Goal: Transaction & Acquisition: Purchase product/service

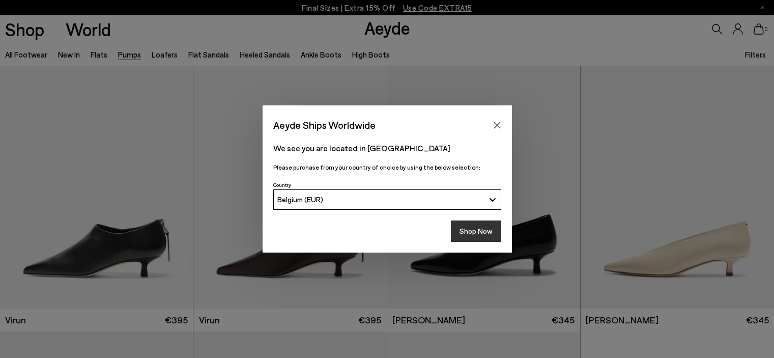
click at [461, 229] on button "Shop Now" at bounding box center [476, 230] width 50 height 21
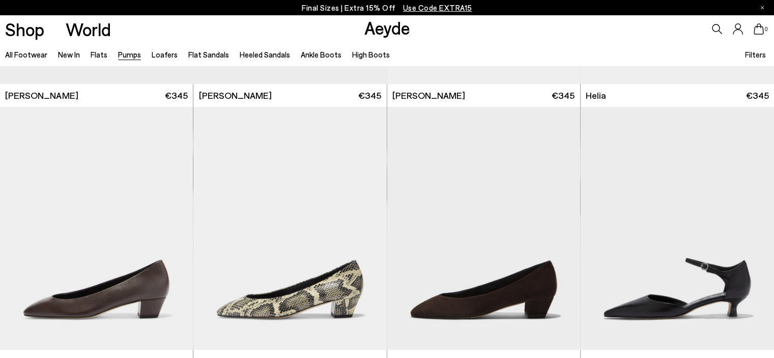
scroll to position [499, 0]
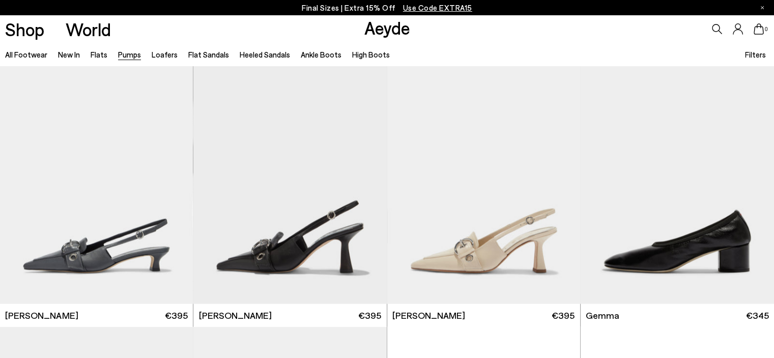
scroll to position [2146, 0]
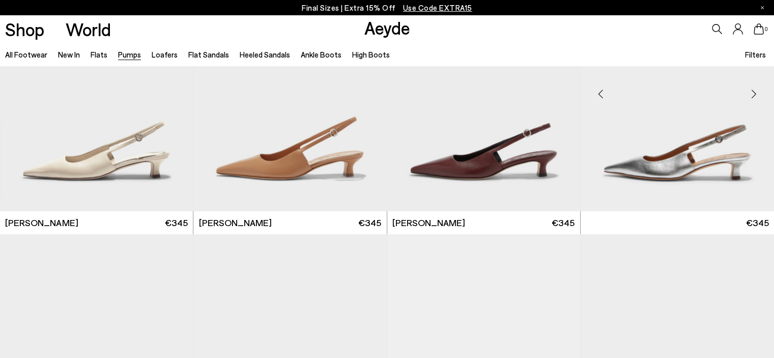
scroll to position [2665, 0]
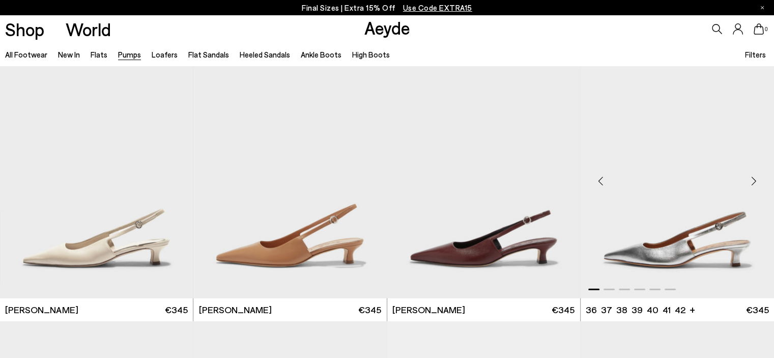
click at [749, 195] on div "Next slide" at bounding box center [753, 181] width 31 height 31
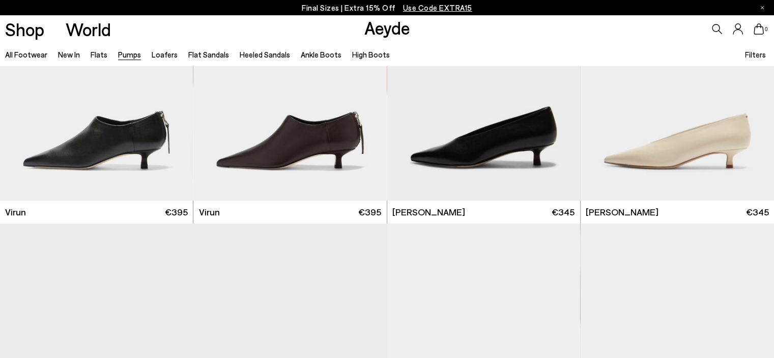
scroll to position [0, 0]
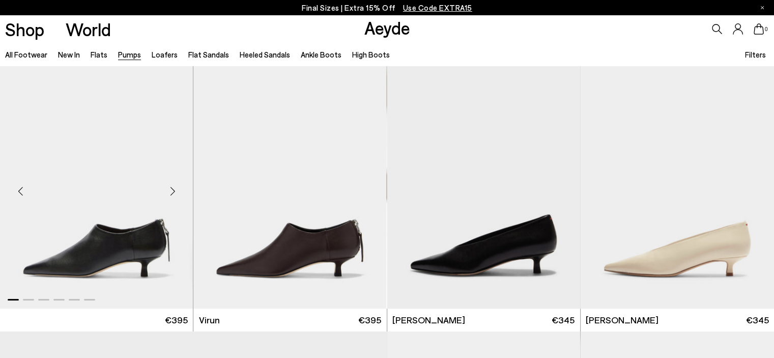
click at [124, 241] on img "1 / 6" at bounding box center [96, 187] width 193 height 243
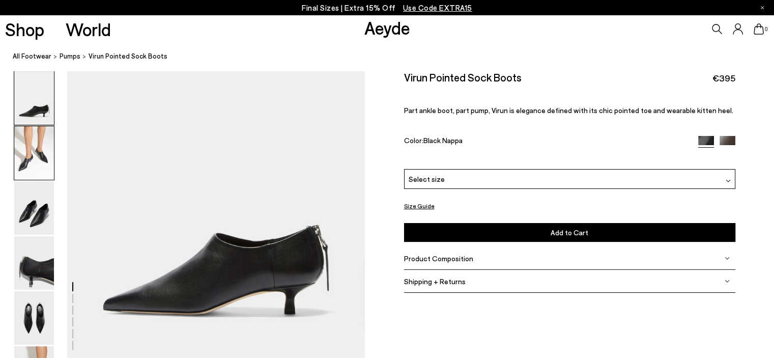
click at [28, 158] on img at bounding box center [34, 152] width 40 height 53
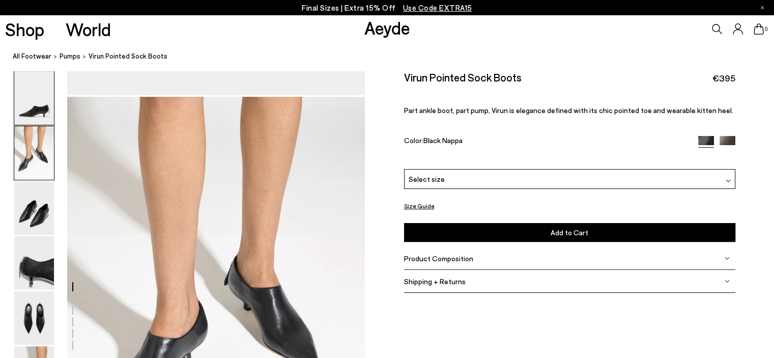
scroll to position [290, 0]
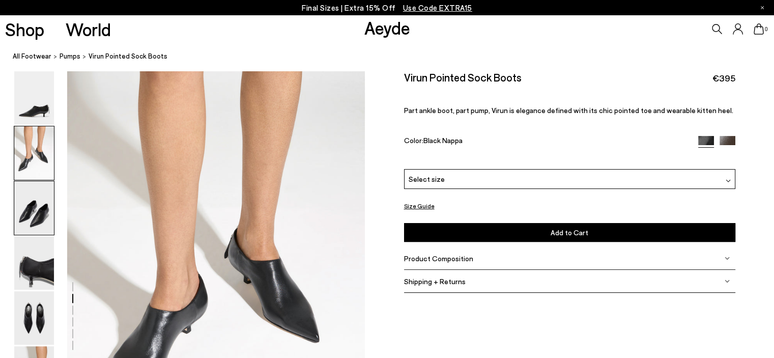
click at [34, 211] on img at bounding box center [34, 207] width 40 height 53
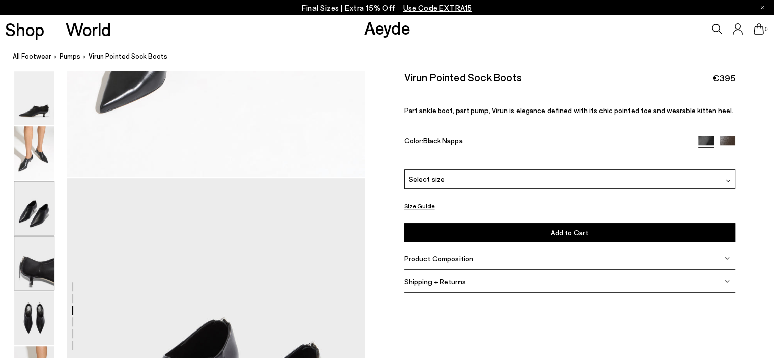
scroll to position [688, 0]
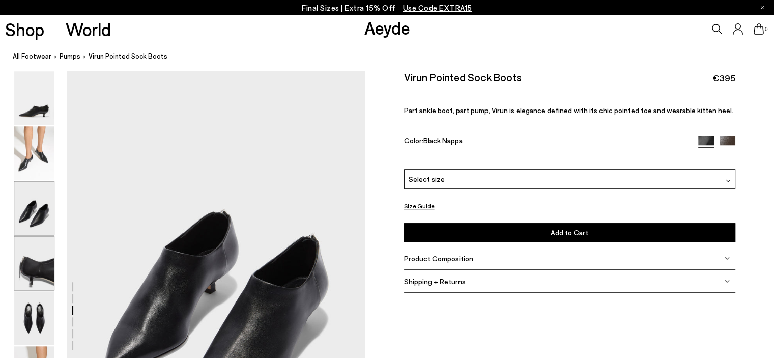
click at [36, 257] on img at bounding box center [34, 262] width 40 height 53
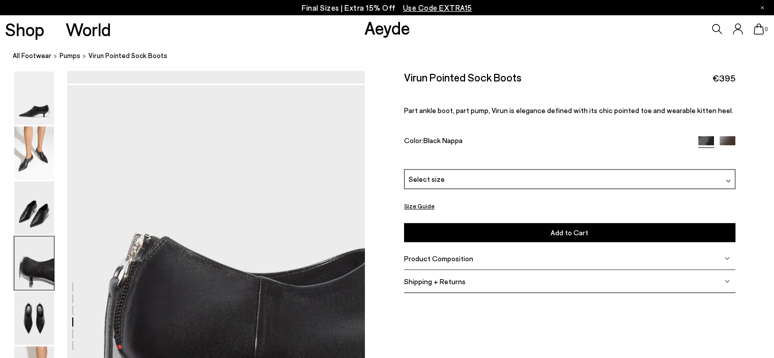
scroll to position [1087, 0]
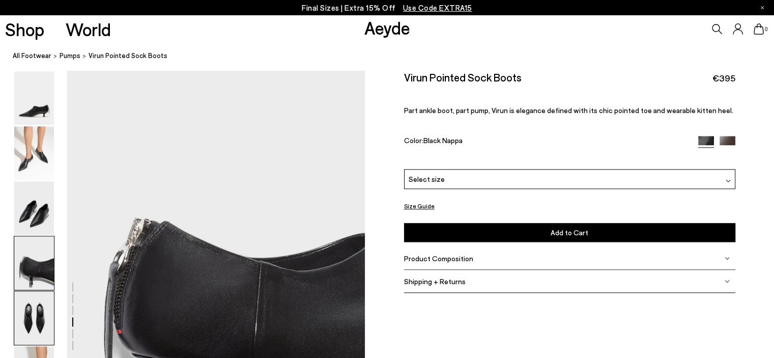
click at [36, 311] on img at bounding box center [34, 317] width 40 height 53
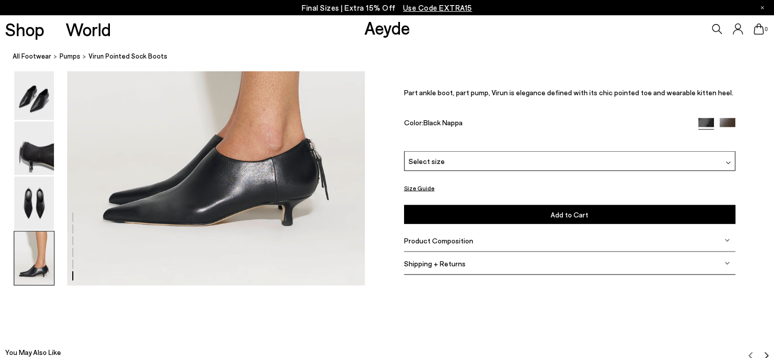
scroll to position [2080, 0]
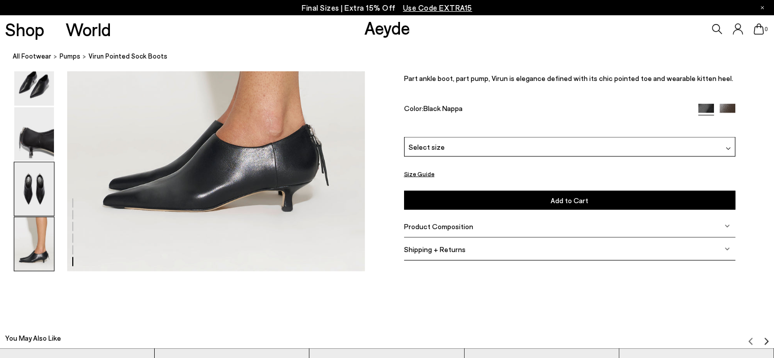
click at [47, 198] on img at bounding box center [34, 188] width 40 height 53
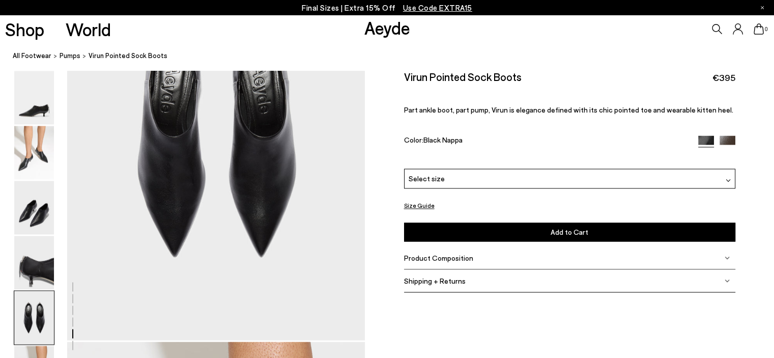
scroll to position [1486, 0]
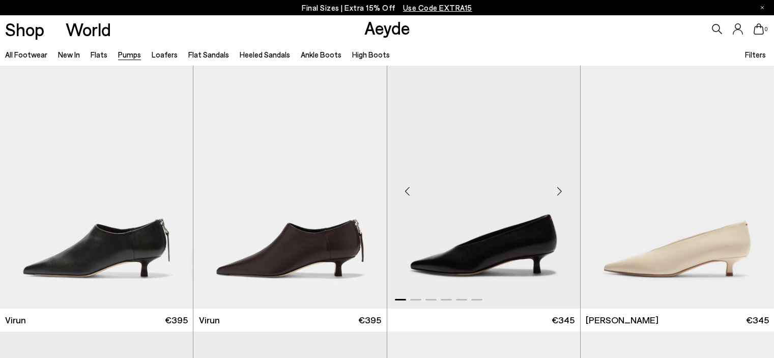
click at [452, 180] on img "1 / 6" at bounding box center [483, 187] width 193 height 243
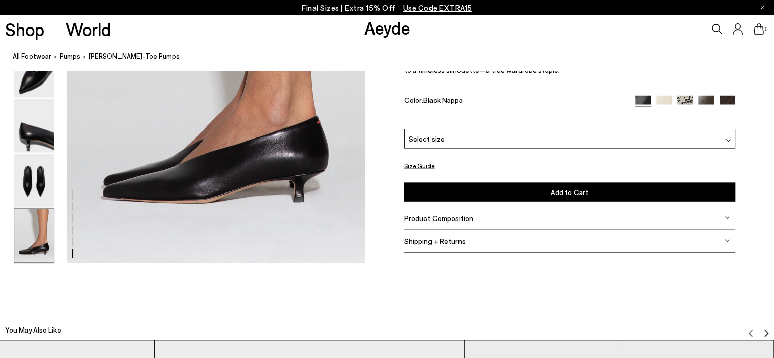
scroll to position [2096, 0]
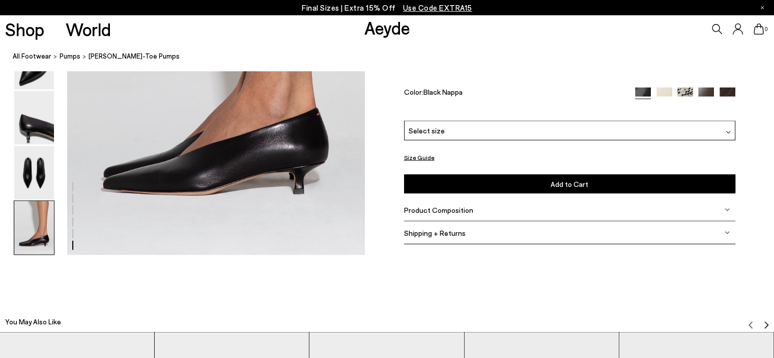
click at [705, 89] on img at bounding box center [706, 96] width 16 height 16
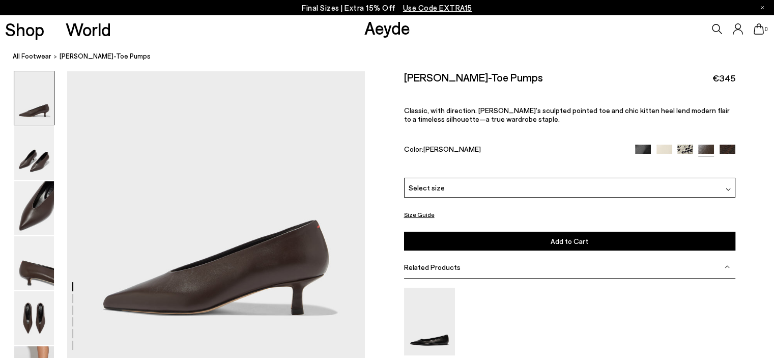
click at [732, 147] on img at bounding box center [728, 153] width 16 height 16
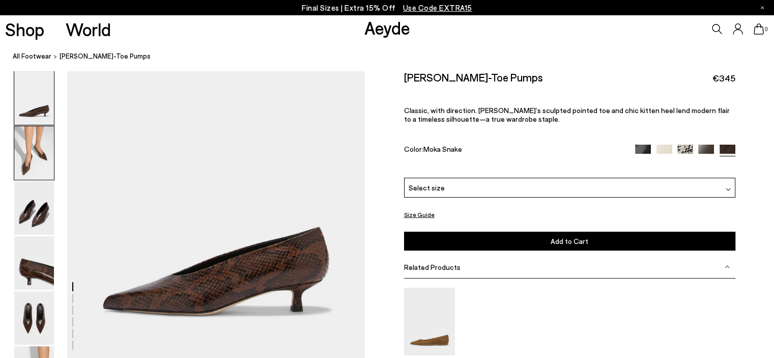
click at [43, 162] on img at bounding box center [34, 152] width 40 height 53
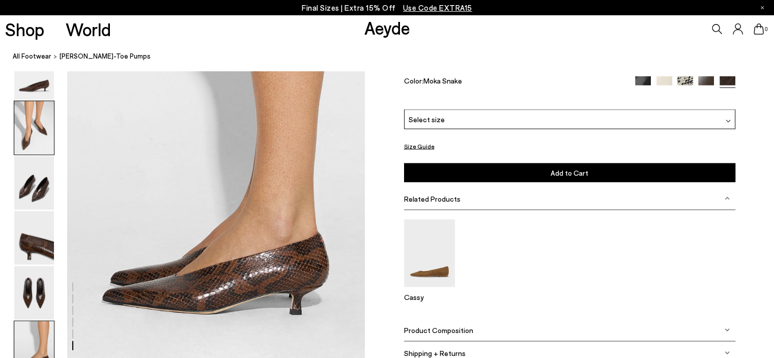
scroll to position [1979, 0]
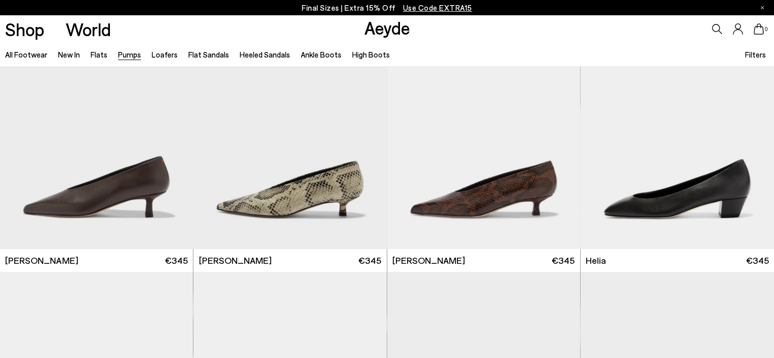
scroll to position [306, 0]
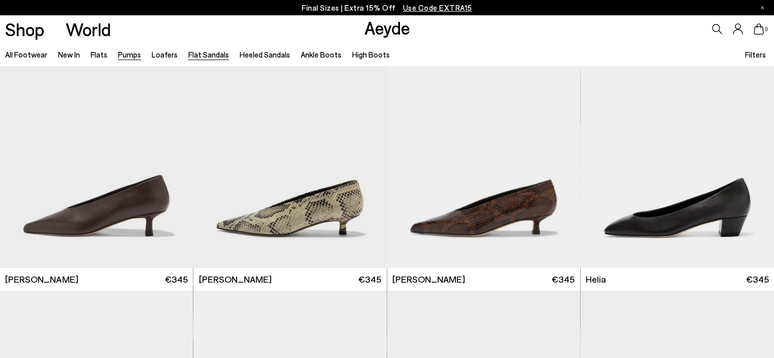
click at [191, 54] on link "Flat Sandals" at bounding box center [208, 54] width 41 height 9
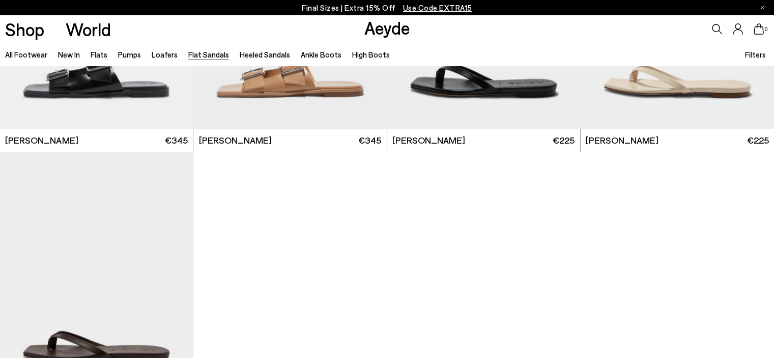
scroll to position [1502, 0]
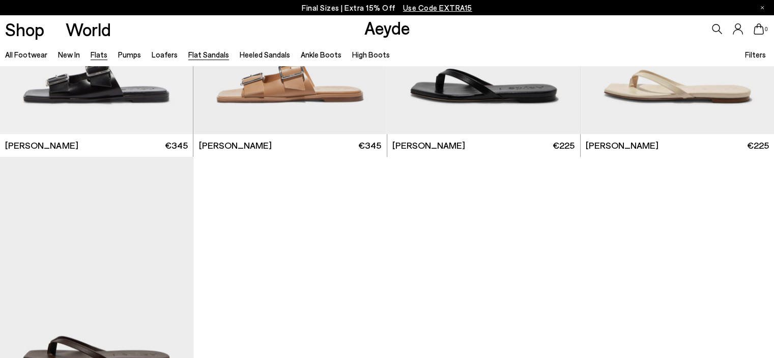
click at [98, 54] on link "Flats" at bounding box center [99, 54] width 17 height 9
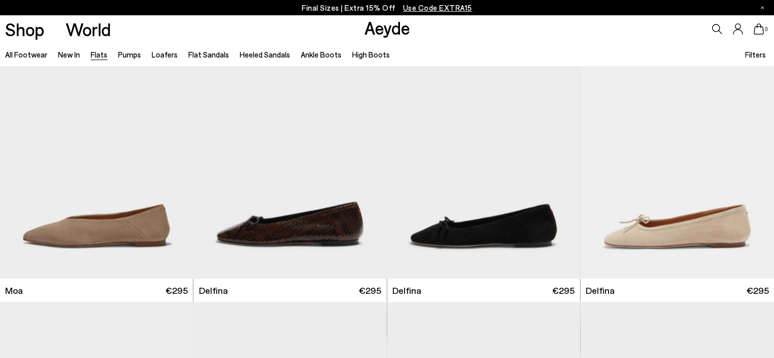
scroll to position [1893, 0]
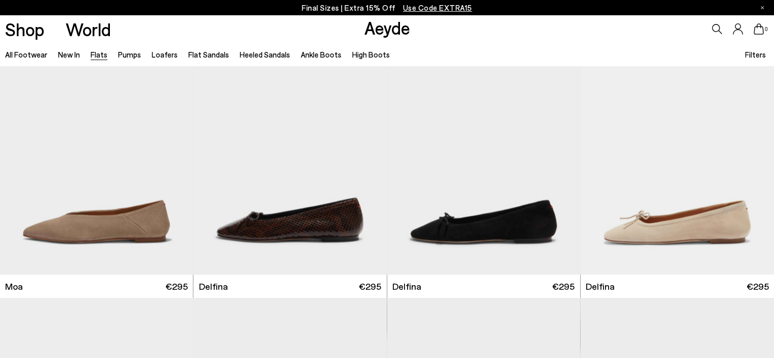
drag, startPoint x: 779, startPoint y: 40, endPoint x: 781, endPoint y: 279, distance: 239.7
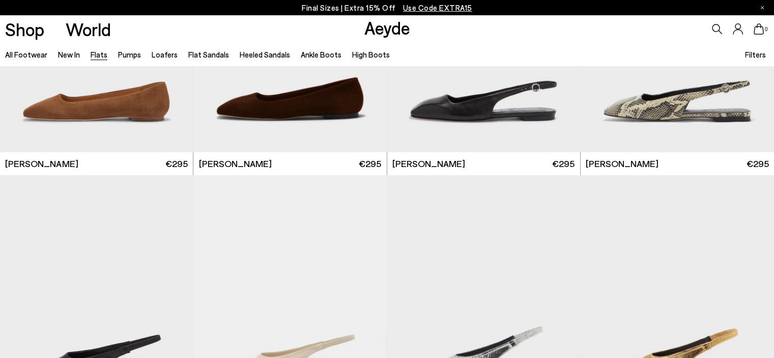
scroll to position [3658, 0]
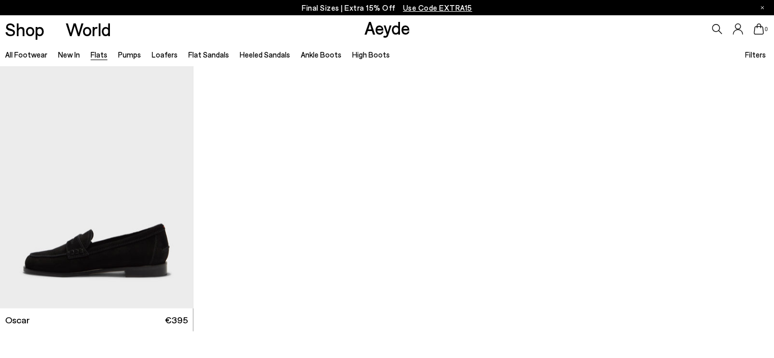
scroll to position [5589, 0]
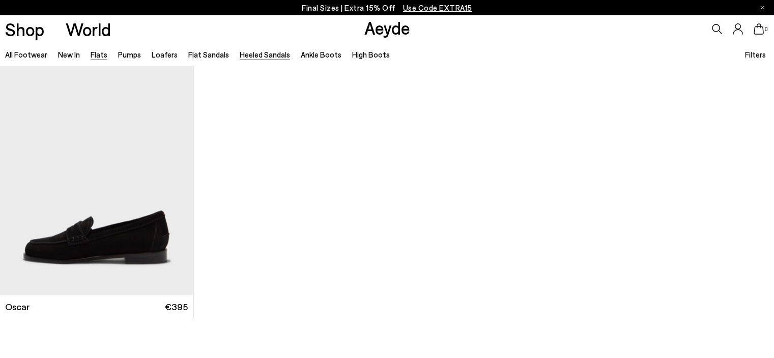
click at [248, 52] on link "Heeled Sandals" at bounding box center [265, 54] width 50 height 9
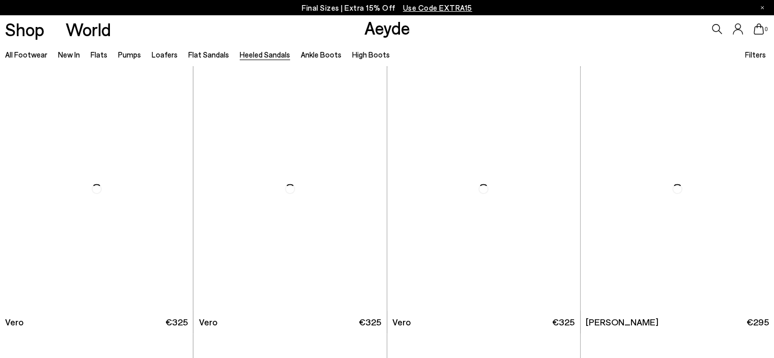
scroll to position [550, 0]
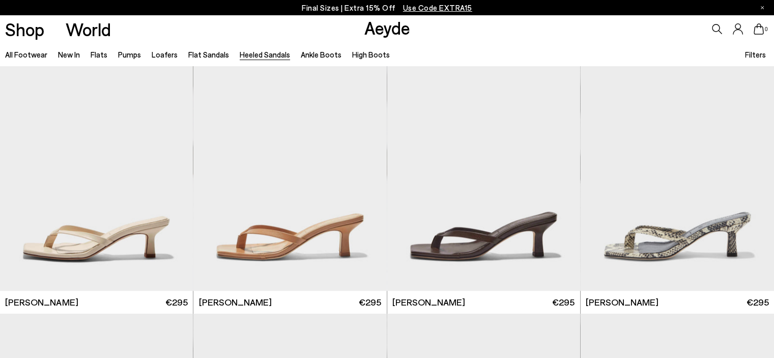
scroll to position [835, 0]
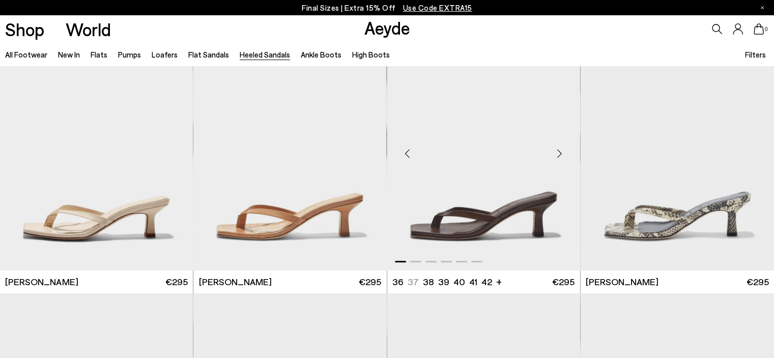
click at [565, 149] on div "Next slide" at bounding box center [559, 153] width 31 height 31
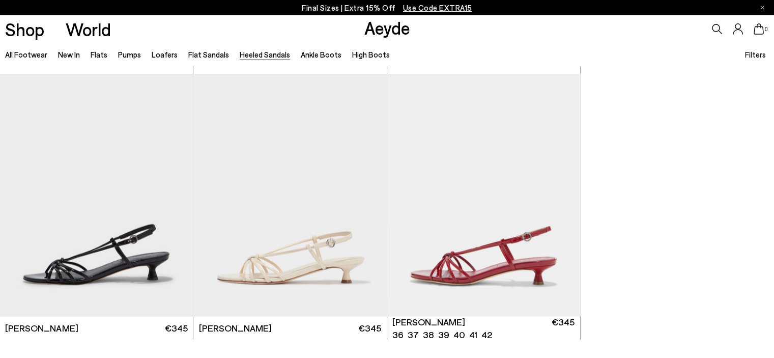
scroll to position [2402, 0]
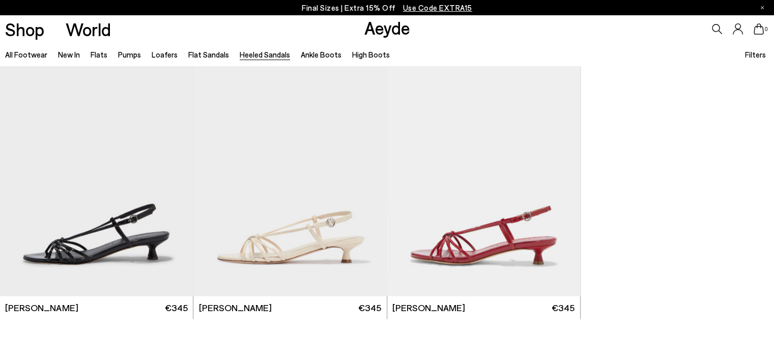
click at [351, 5] on p "Final Sizes | Extra 15% Off Use Code EXTRA15" at bounding box center [387, 8] width 170 height 13
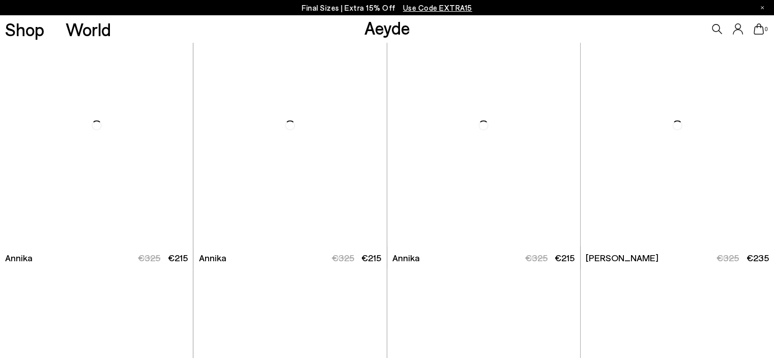
scroll to position [859, 0]
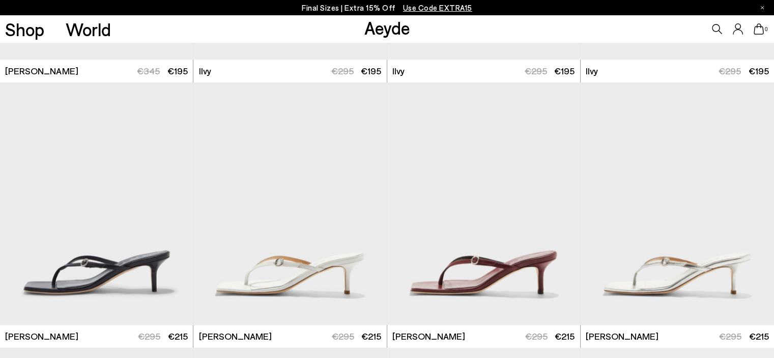
scroll to position [1561, 0]
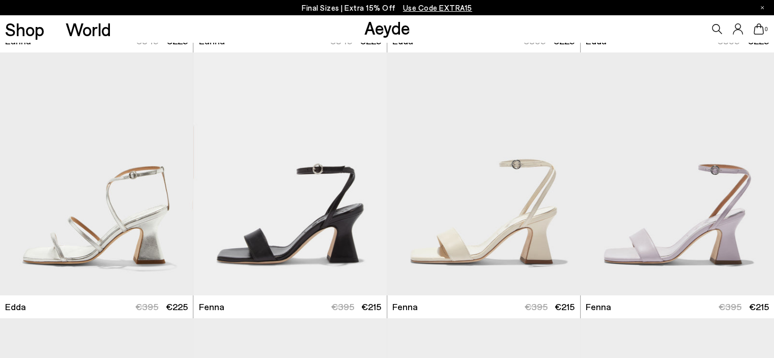
scroll to position [3714, 0]
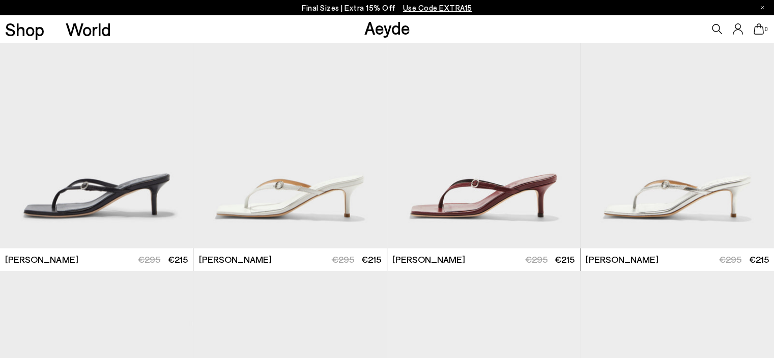
scroll to position [1598, 0]
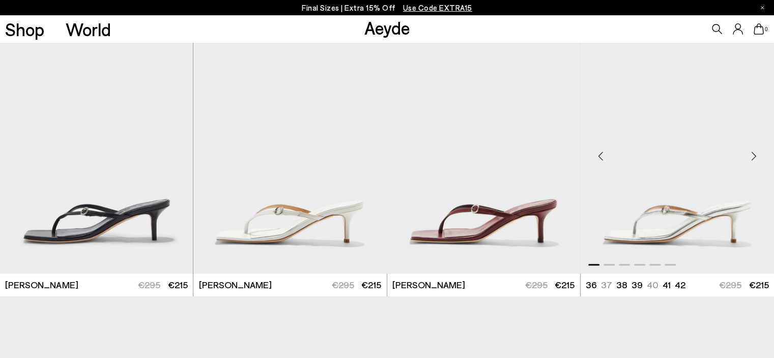
click at [661, 229] on img "1 / 6" at bounding box center [677, 152] width 193 height 243
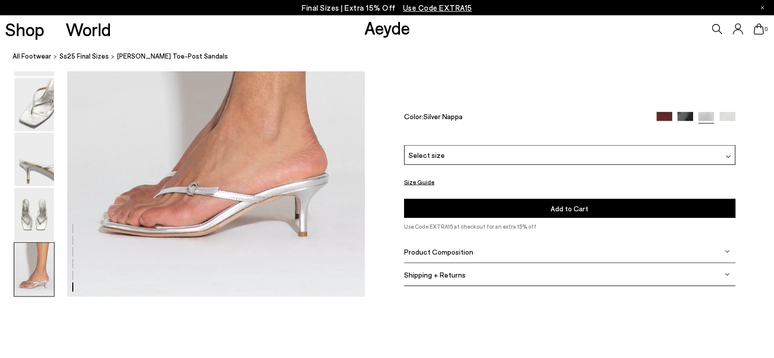
scroll to position [2161, 0]
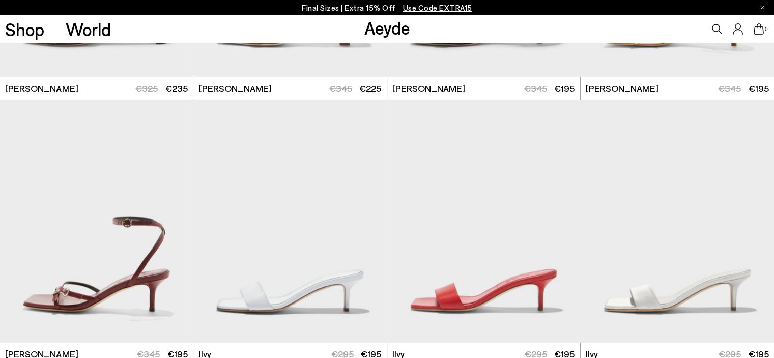
scroll to position [1087, 0]
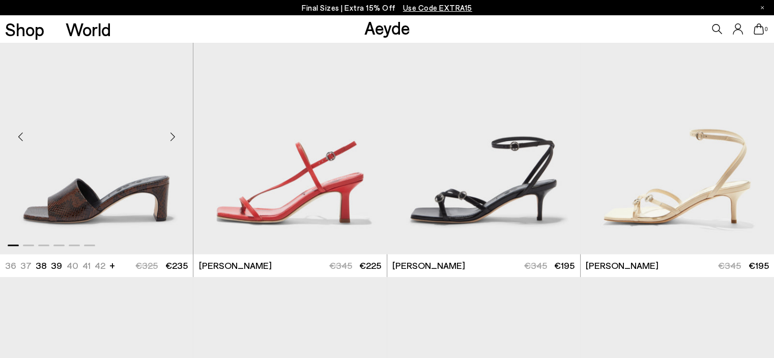
click at [85, 215] on img "1 / 6" at bounding box center [96, 132] width 193 height 243
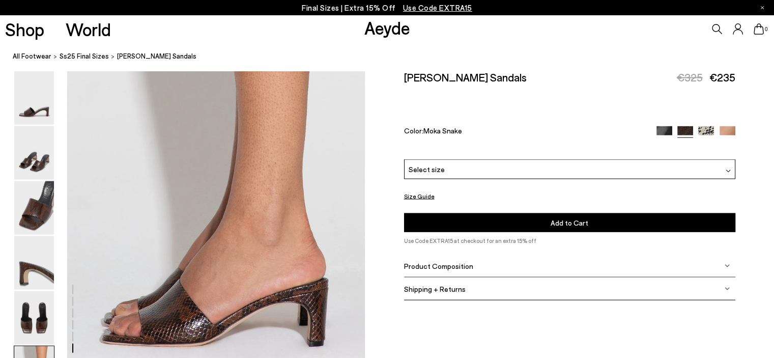
scroll to position [2076, 0]
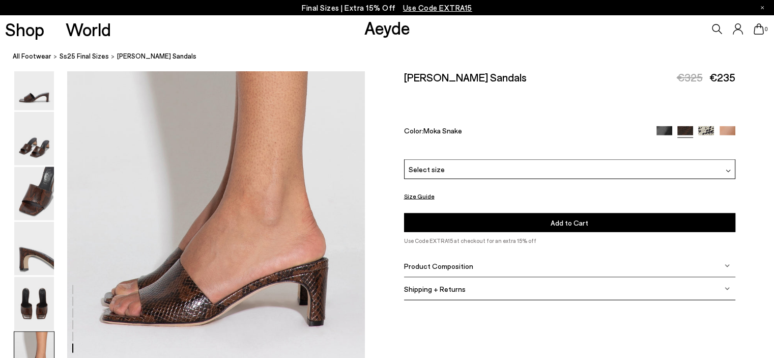
click at [686, 132] on img at bounding box center [685, 134] width 16 height 16
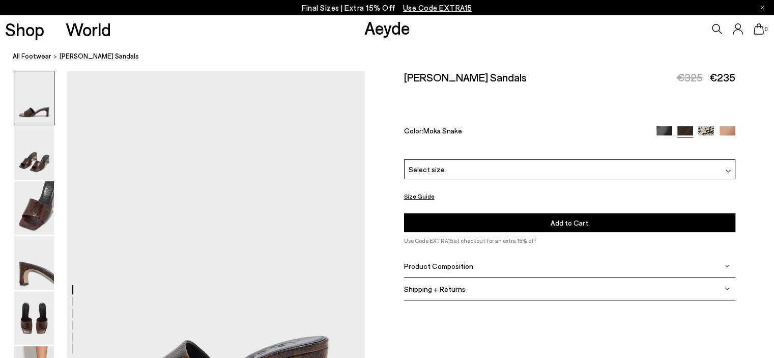
click at [658, 132] on img at bounding box center [664, 134] width 16 height 16
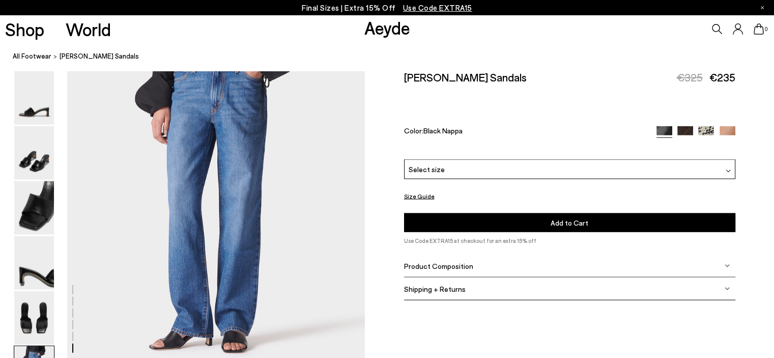
scroll to position [2076, 0]
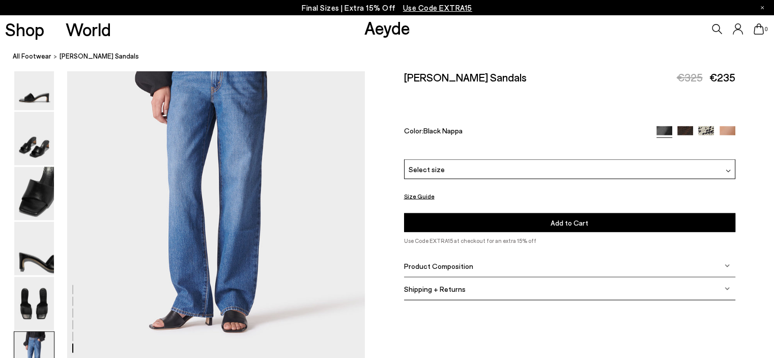
click at [707, 131] on img at bounding box center [706, 134] width 16 height 16
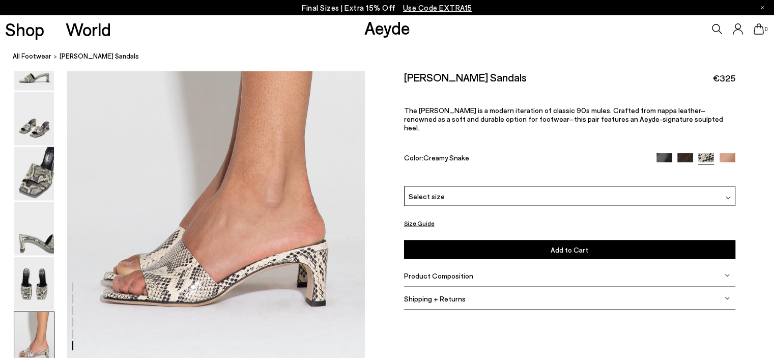
scroll to position [2015, 0]
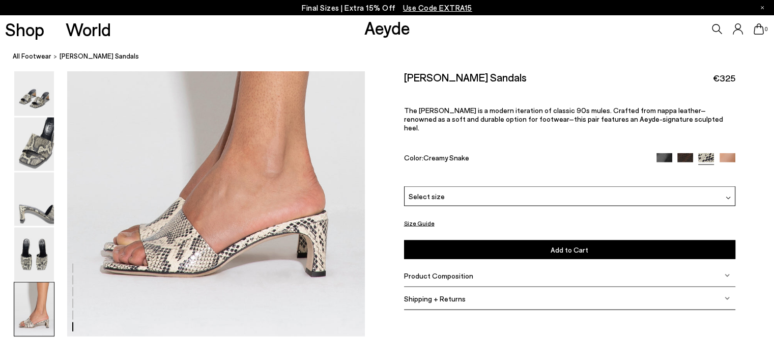
click at [726, 153] on img at bounding box center [728, 161] width 16 height 16
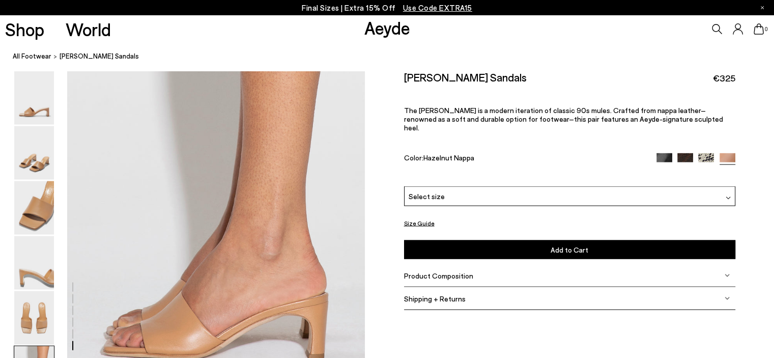
scroll to position [1954, 0]
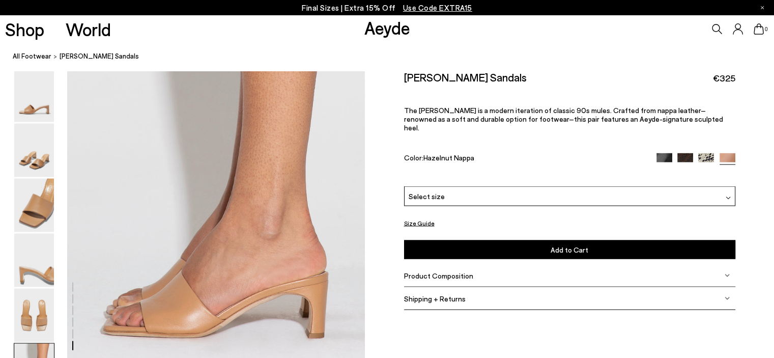
click at [682, 153] on img at bounding box center [685, 161] width 16 height 16
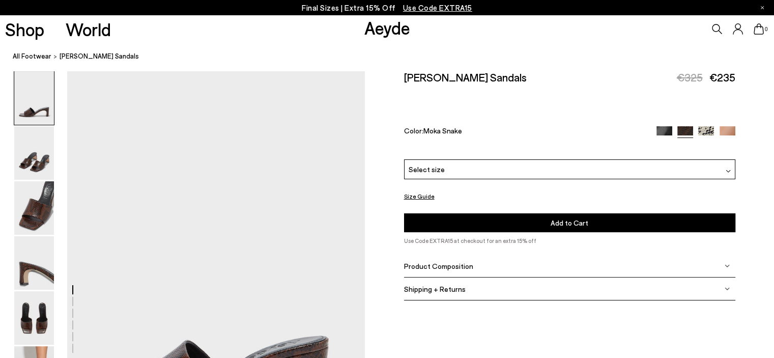
click at [554, 173] on div "Select size" at bounding box center [569, 169] width 331 height 20
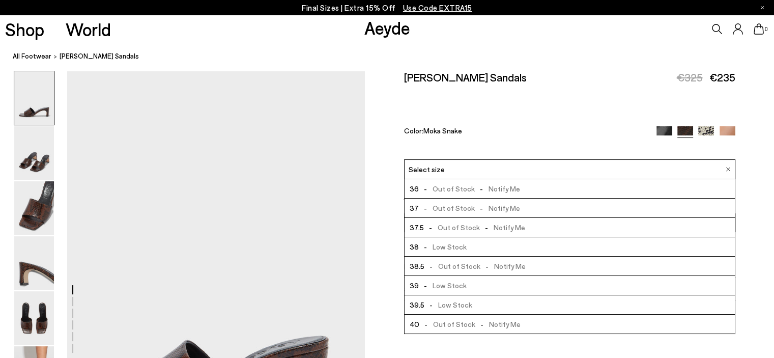
click at [543, 120] on div "[PERSON_NAME] Sandals €325 €235 Color: Moka Snake" at bounding box center [569, 115] width 331 height 89
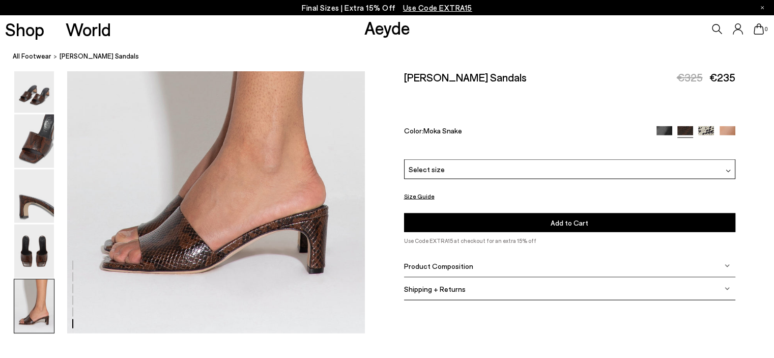
scroll to position [2124, 0]
